Goal: Task Accomplishment & Management: Manage account settings

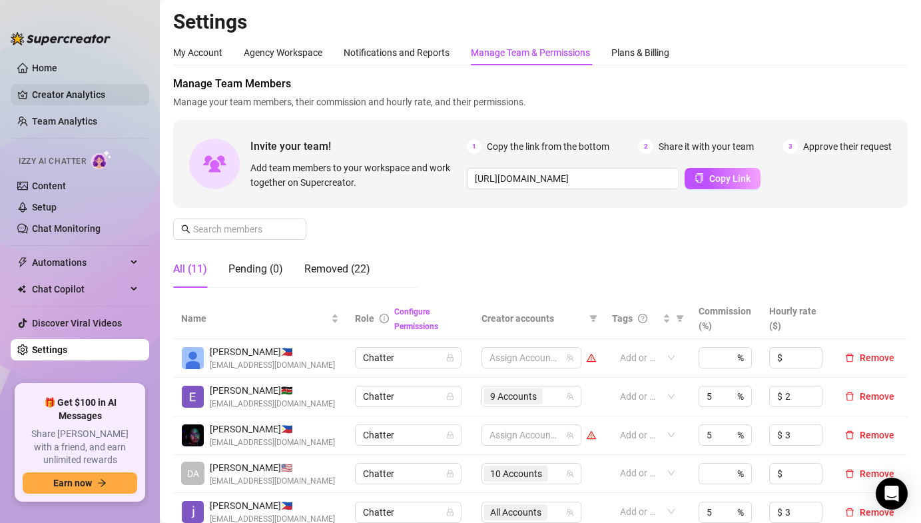
click at [79, 95] on link "Creator Analytics" at bounding box center [85, 94] width 107 height 21
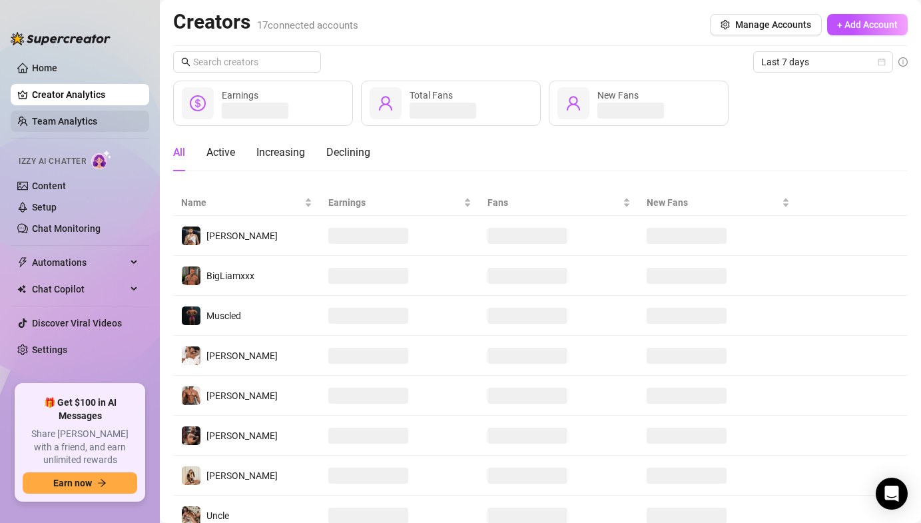
click at [73, 116] on link "Team Analytics" at bounding box center [64, 121] width 65 height 11
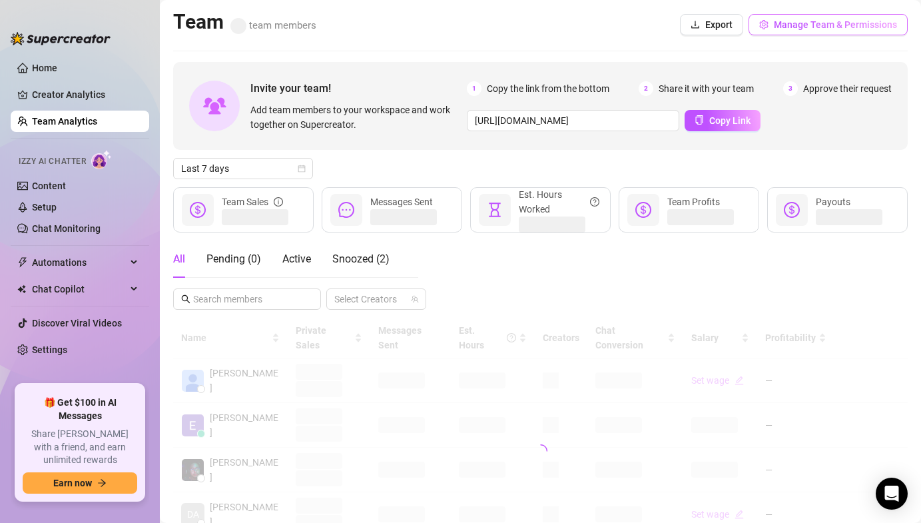
click at [777, 35] on button "Manage Team & Permissions" at bounding box center [828, 24] width 159 height 21
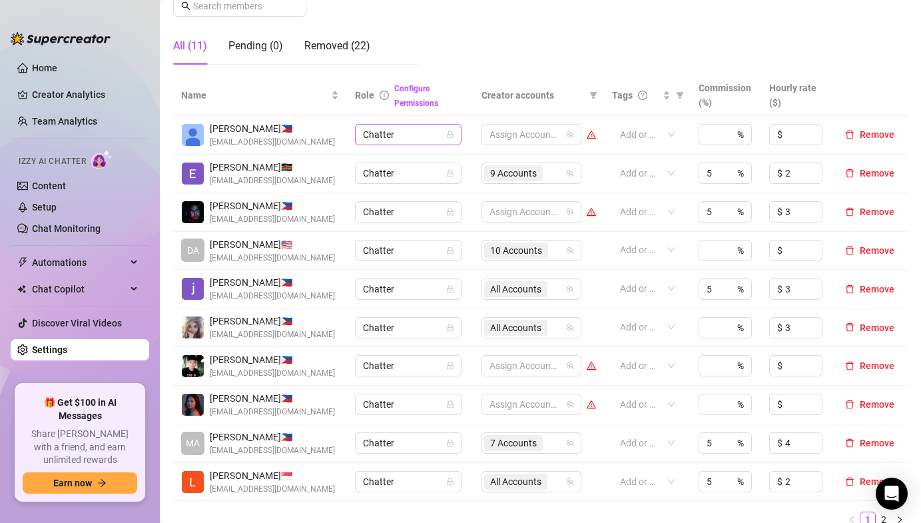
scroll to position [243, 0]
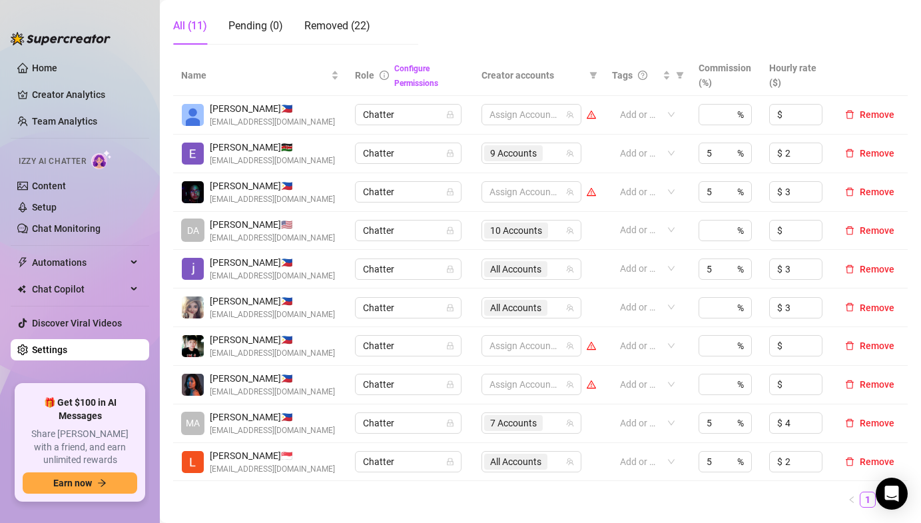
click at [513, 141] on td "9 Accounts" at bounding box center [539, 154] width 131 height 39
click at [513, 155] on span "9 Accounts" at bounding box center [513, 153] width 47 height 15
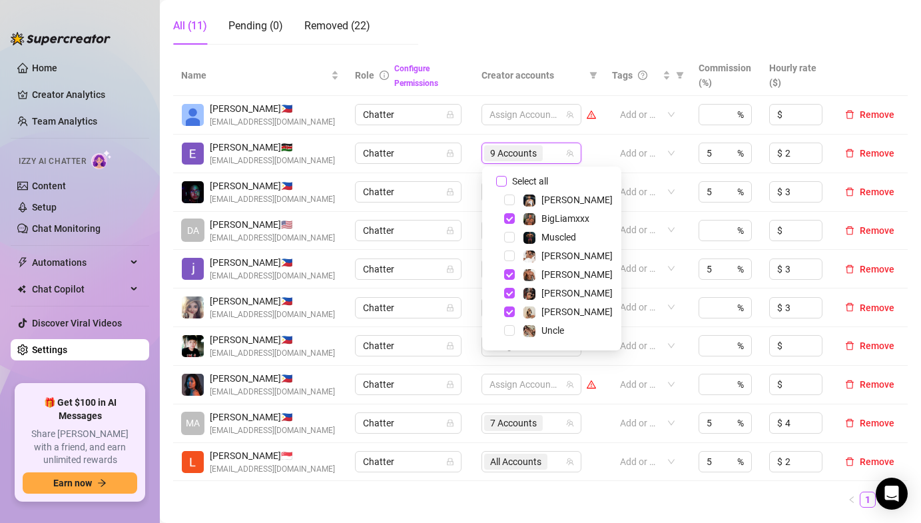
click at [504, 180] on input "Select all" at bounding box center [501, 181] width 11 height 11
checkbox input "true"
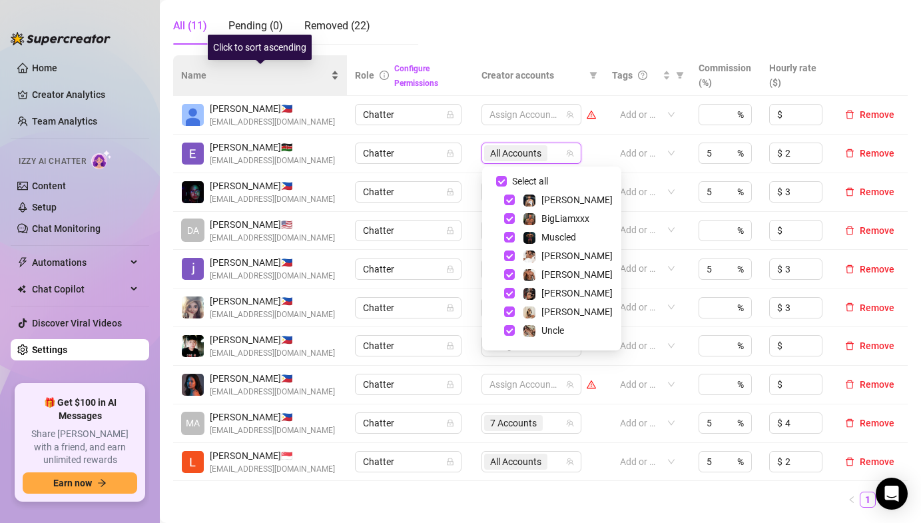
click at [263, 81] on span "Name" at bounding box center [254, 75] width 147 height 15
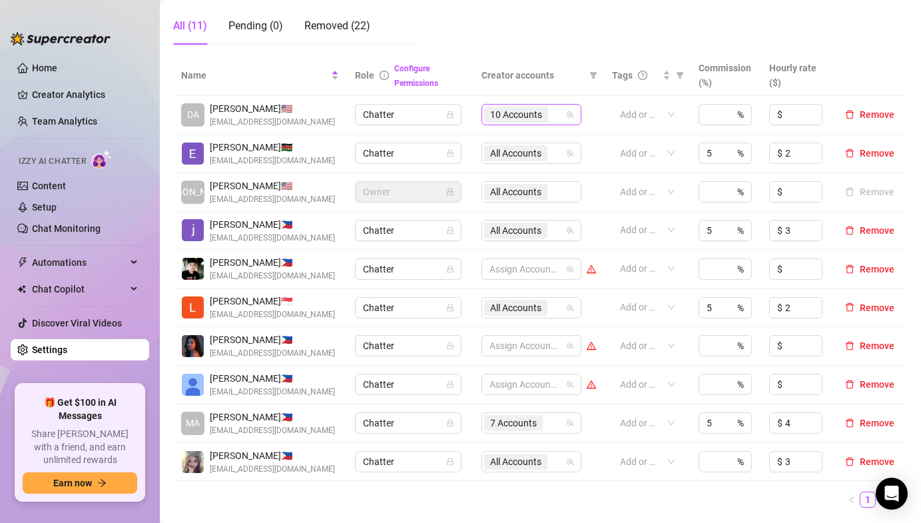
click at [512, 110] on span "10 Accounts" at bounding box center [516, 114] width 52 height 15
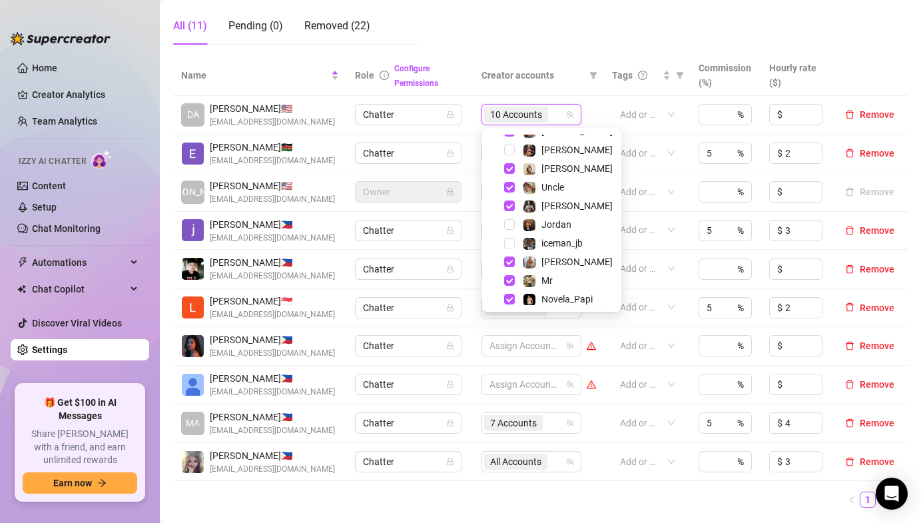
scroll to position [107, 0]
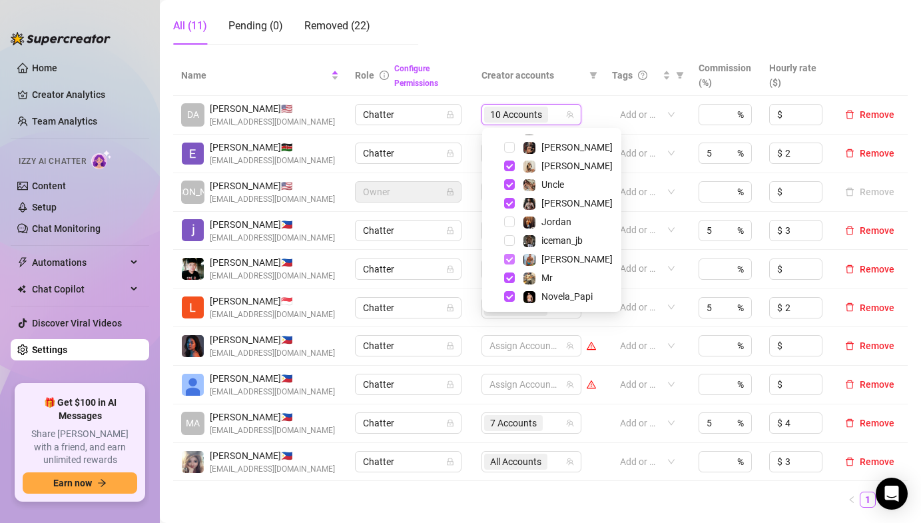
click at [509, 254] on span "Select tree node" at bounding box center [509, 259] width 11 height 11
click at [332, 153] on div "[PERSON_NAME] 🇰🇪 [EMAIL_ADDRESS][DOMAIN_NAME]" at bounding box center [260, 153] width 158 height 27
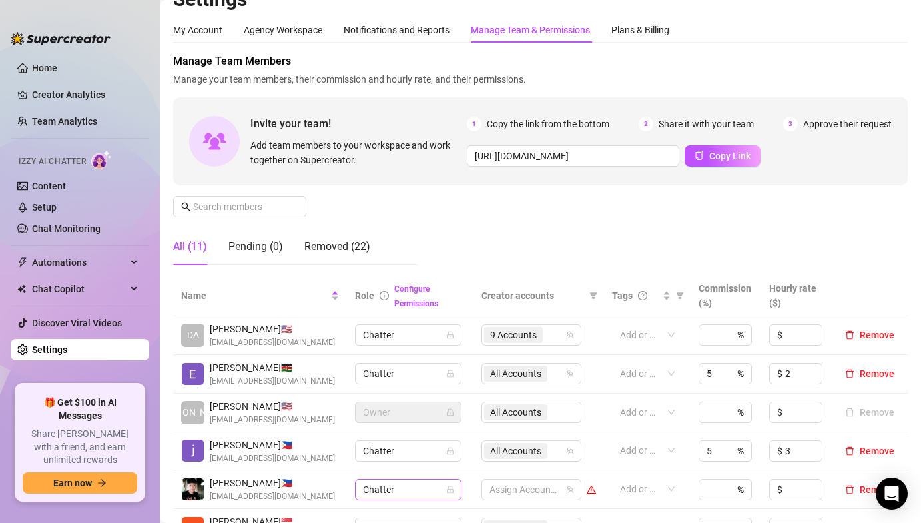
scroll to position [0, 0]
